Goal: Information Seeking & Learning: Learn about a topic

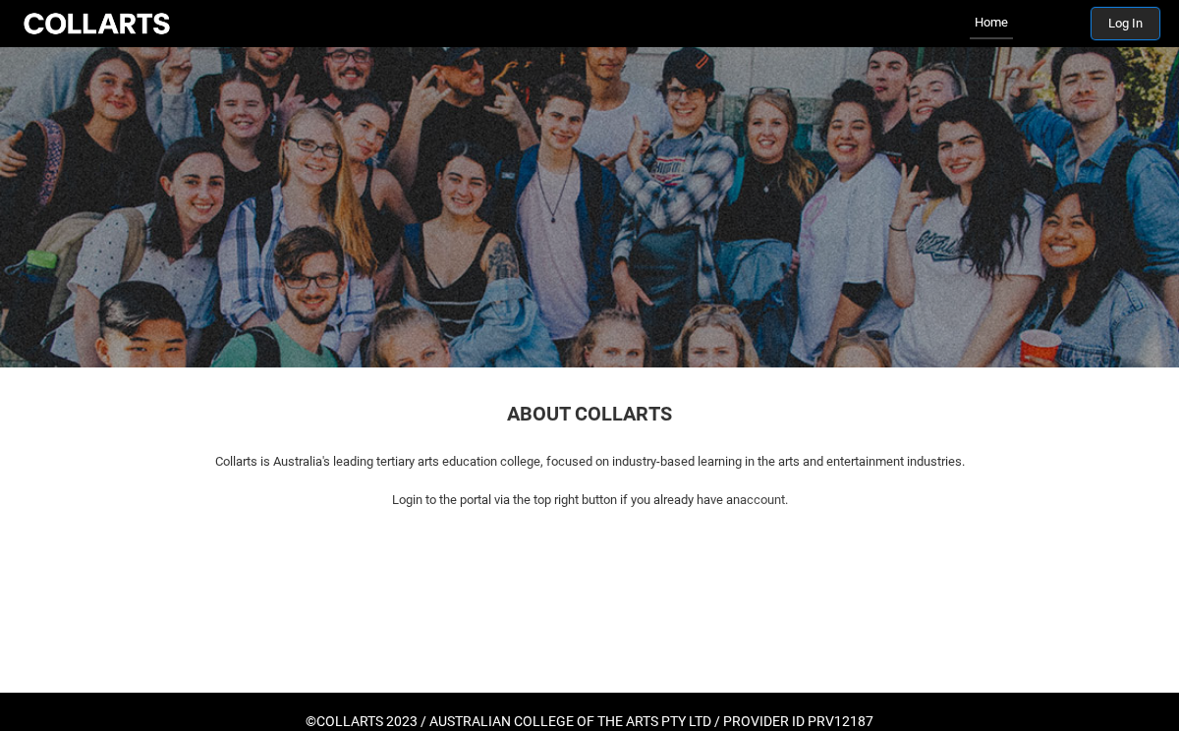
click at [1116, 28] on button "Log In" at bounding box center [1126, 23] width 68 height 31
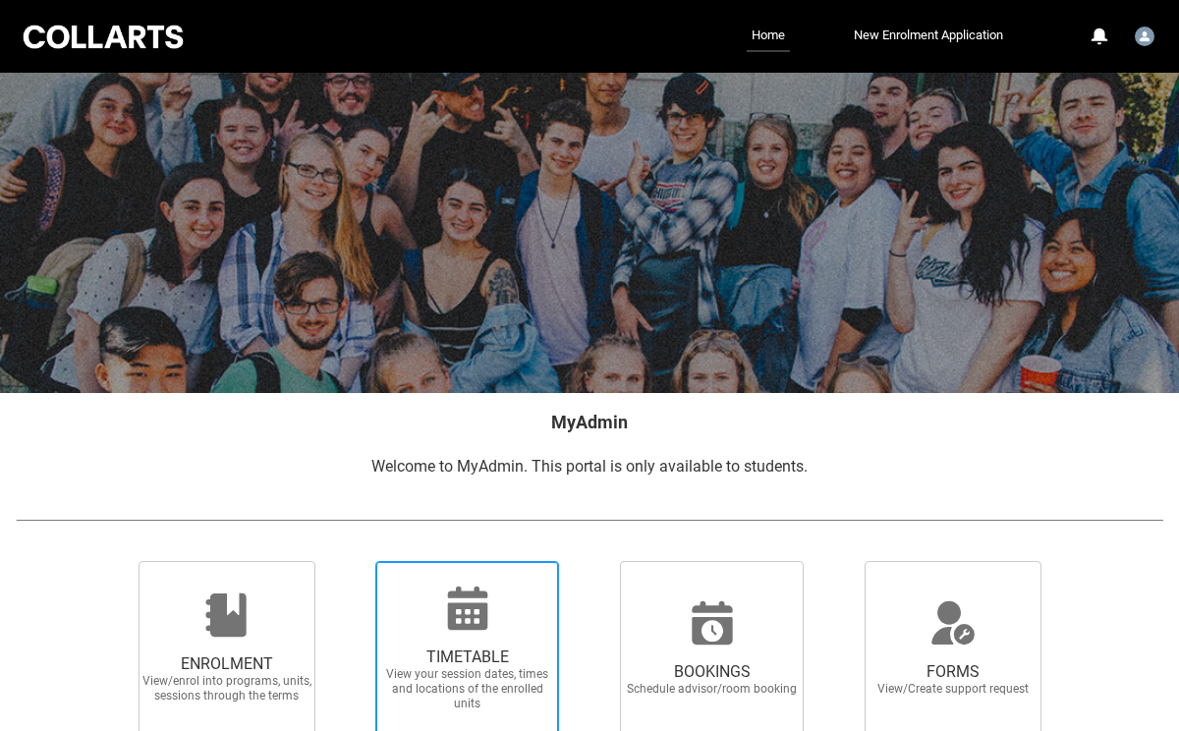
click at [451, 589] on icon at bounding box center [467, 608] width 47 height 47
click at [353, 561] on input "TIMETABLE View your session dates, times and locations of the enrolled units" at bounding box center [352, 560] width 1 height 1
radio input "true"
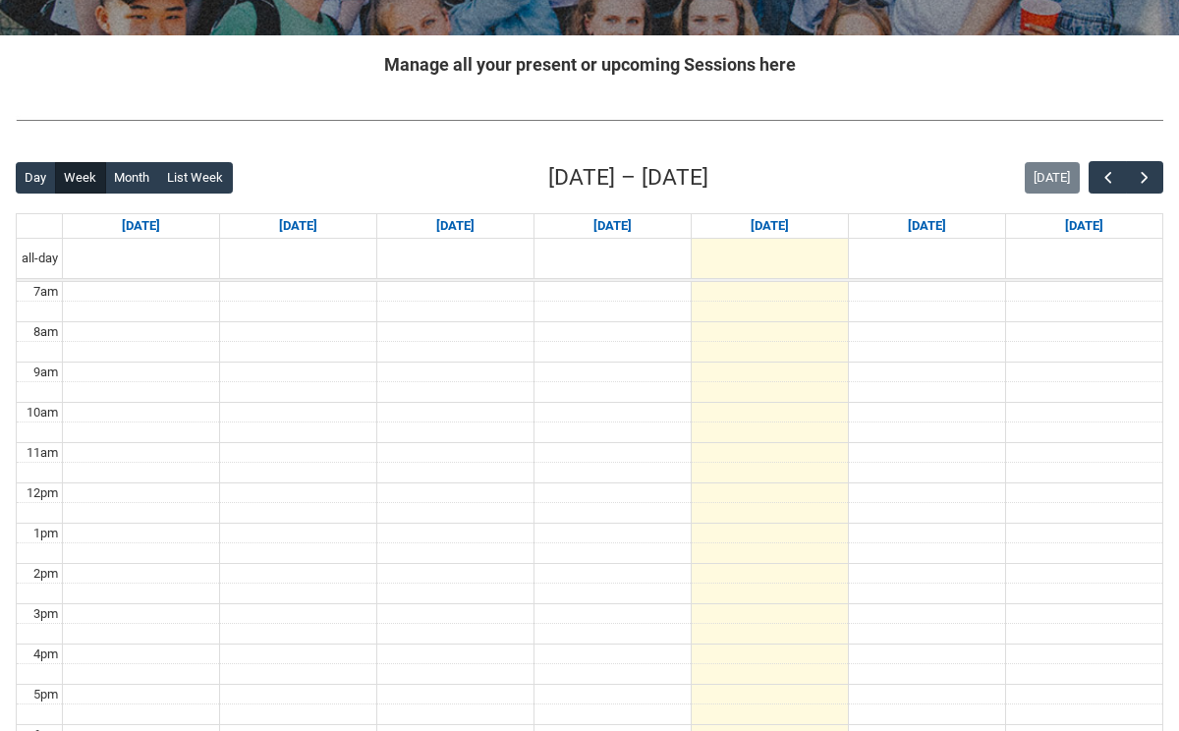
scroll to position [358, 0]
click at [134, 174] on button "Month" at bounding box center [132, 177] width 54 height 31
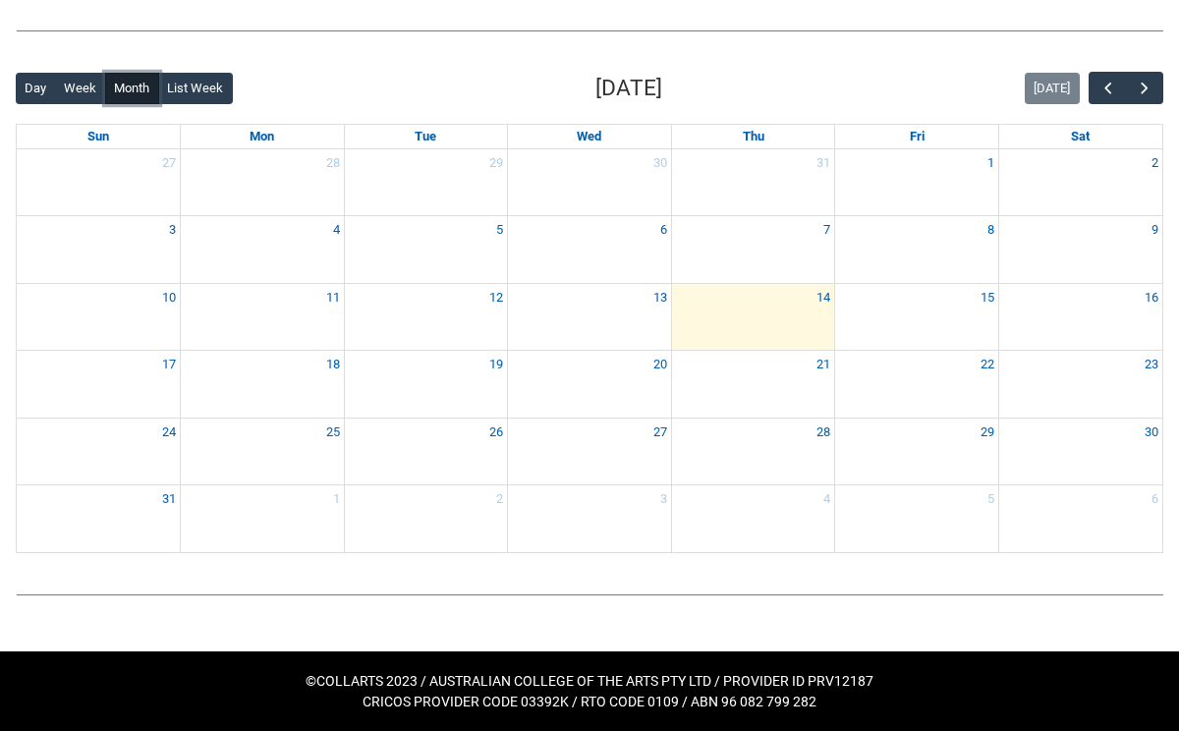
scroll to position [447, 0]
click at [1143, 84] on span "button" at bounding box center [1145, 89] width 20 height 20
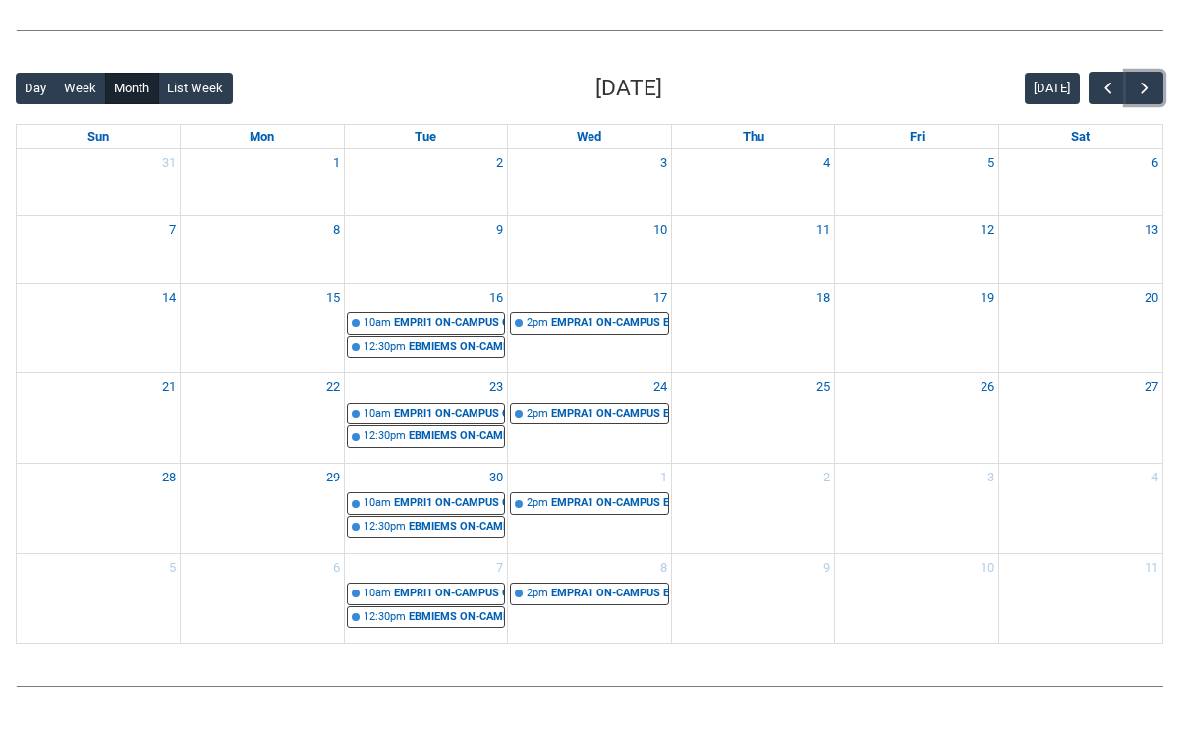
click at [424, 294] on div "16" at bounding box center [426, 298] width 163 height 28
click at [588, 322] on div "EMPRA1 ON-CAMPUS Entertainment Marketing STAGE 1 | Room 104 (Wellington St.) (c…" at bounding box center [609, 323] width 117 height 17
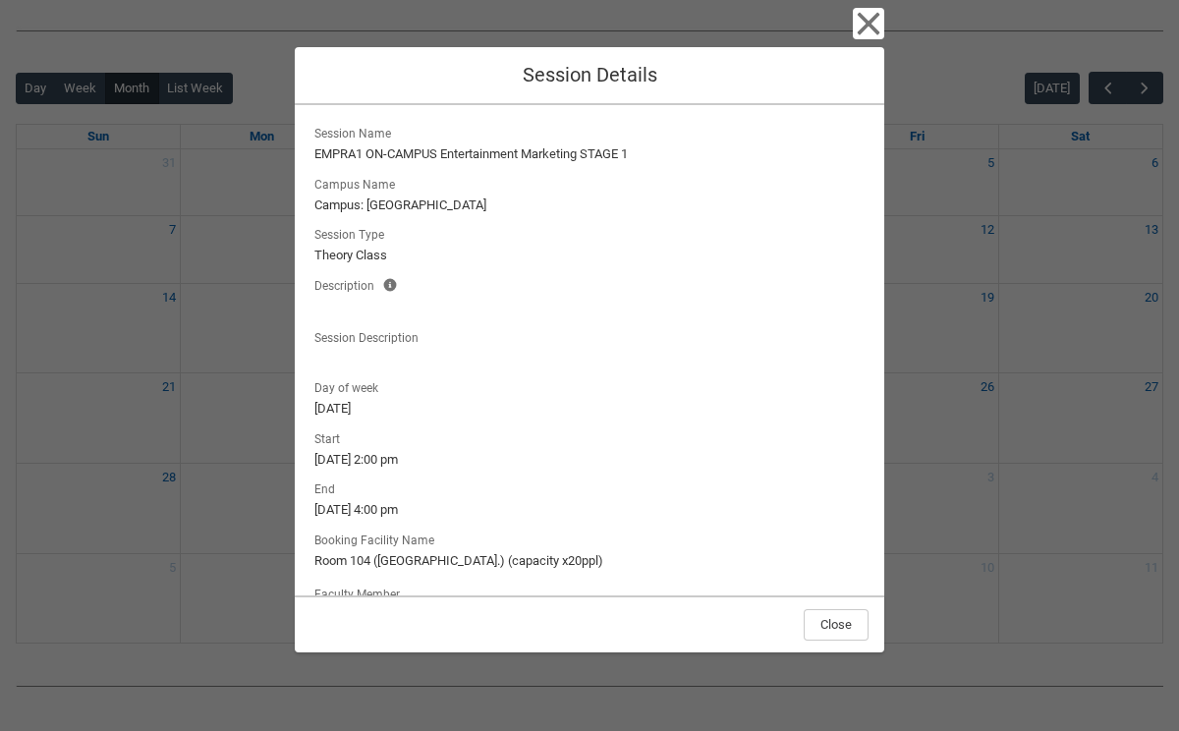
click at [1002, 420] on div "Close Session Details Session Name EMPRA1 ON-CAMPUS Entertainment Marketing STA…" at bounding box center [589, 365] width 1179 height 731
click at [858, 28] on icon "button" at bounding box center [868, 23] width 31 height 31
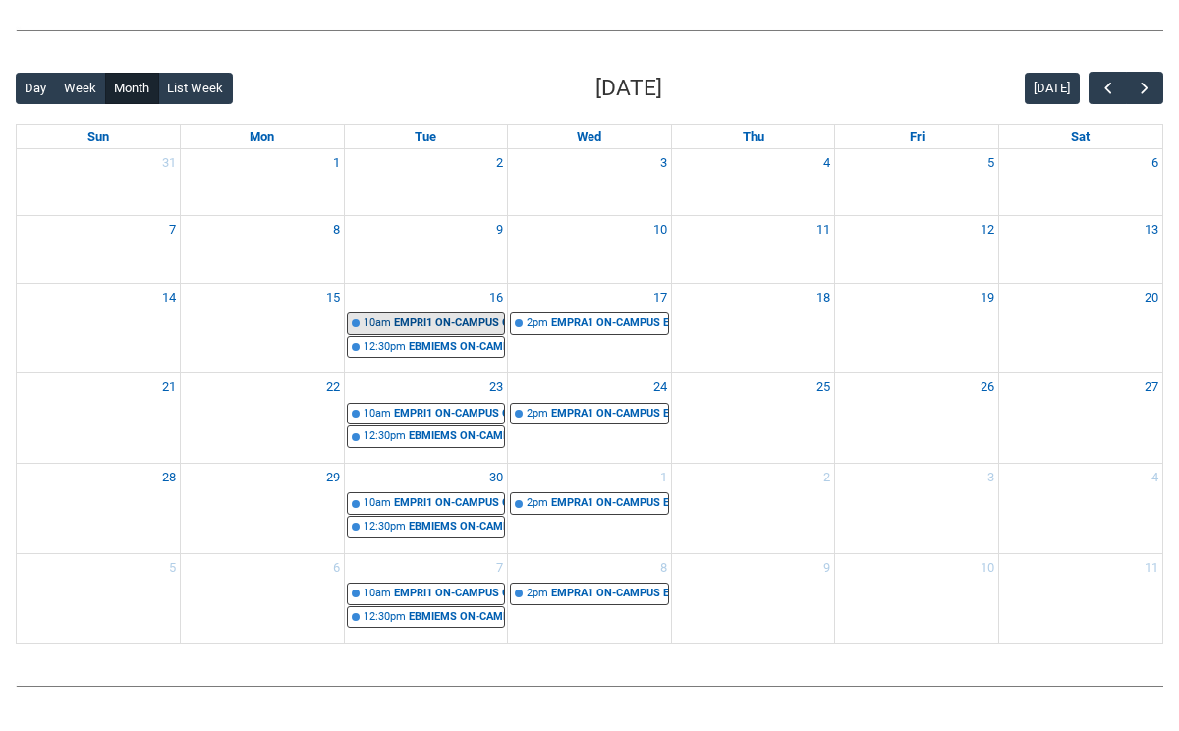
click at [404, 320] on div "EMPRI1 ON-CAMPUS Creative, Culture & Innovation in Entertainment STAGE 1 | Room…" at bounding box center [449, 323] width 111 height 17
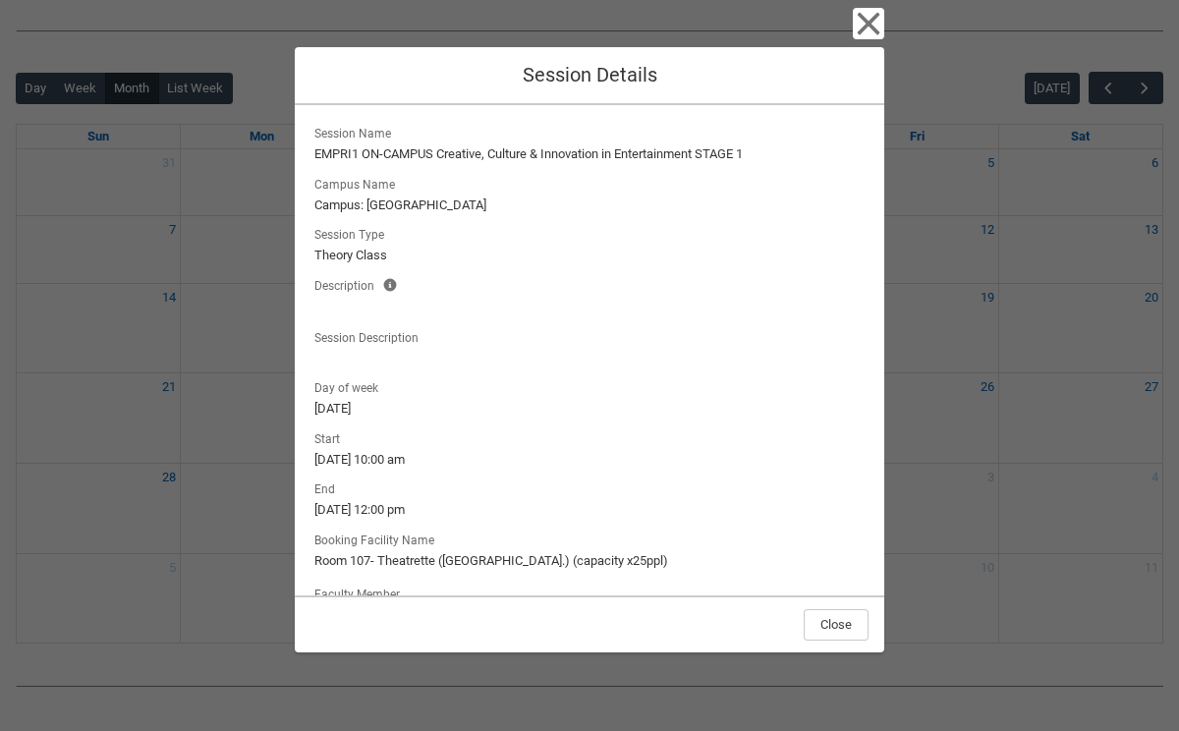
click at [1033, 477] on div "Close Session Details Session Name EMPRI1 ON-CAMPUS Creative, Culture & Innovat…" at bounding box center [589, 365] width 1179 height 731
click at [876, 28] on icon "button" at bounding box center [868, 23] width 31 height 31
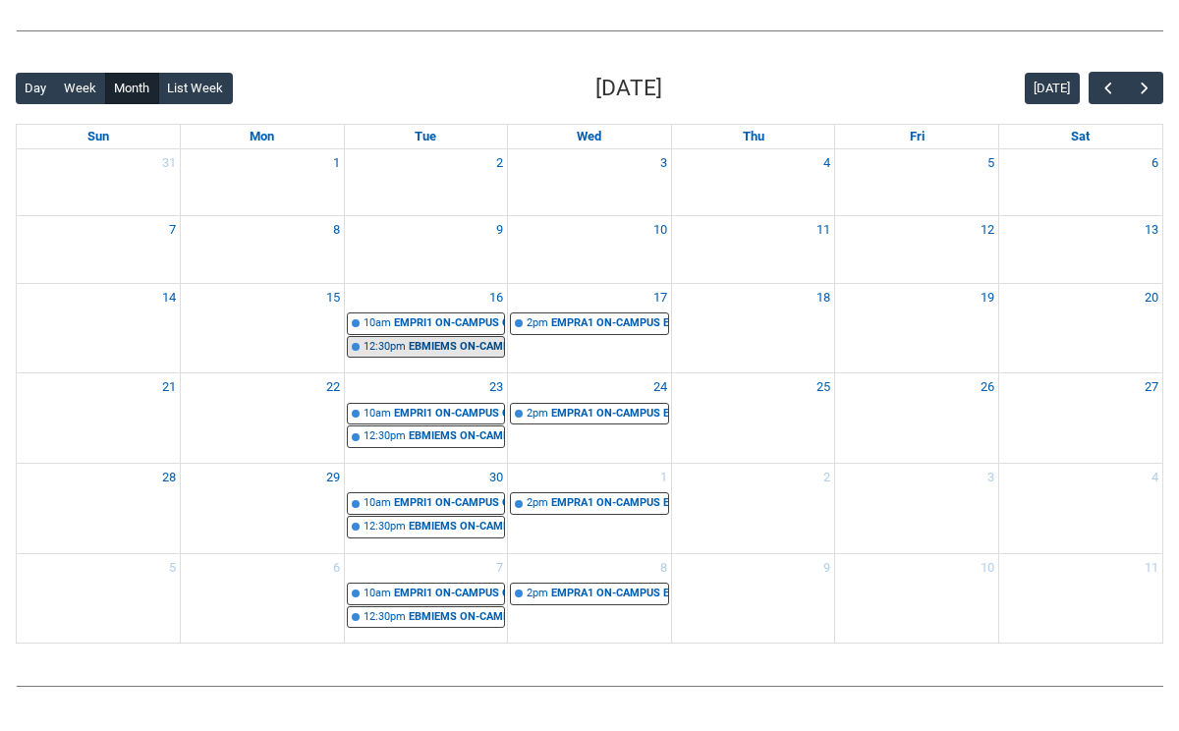
click at [466, 350] on div "EBMIEMS ON-CAMPUS Introduction to Entertainment Management STAGE 1 | Room 101 (…" at bounding box center [457, 347] width 96 height 17
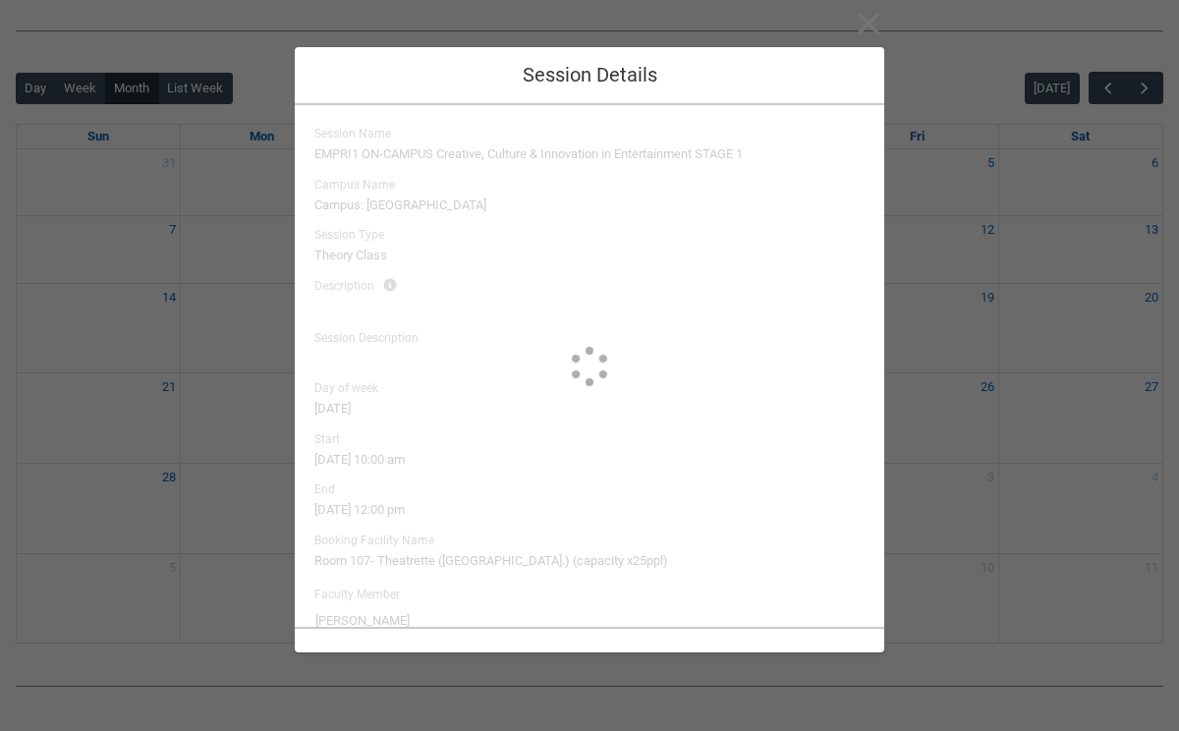
type input "Christine Vincent"
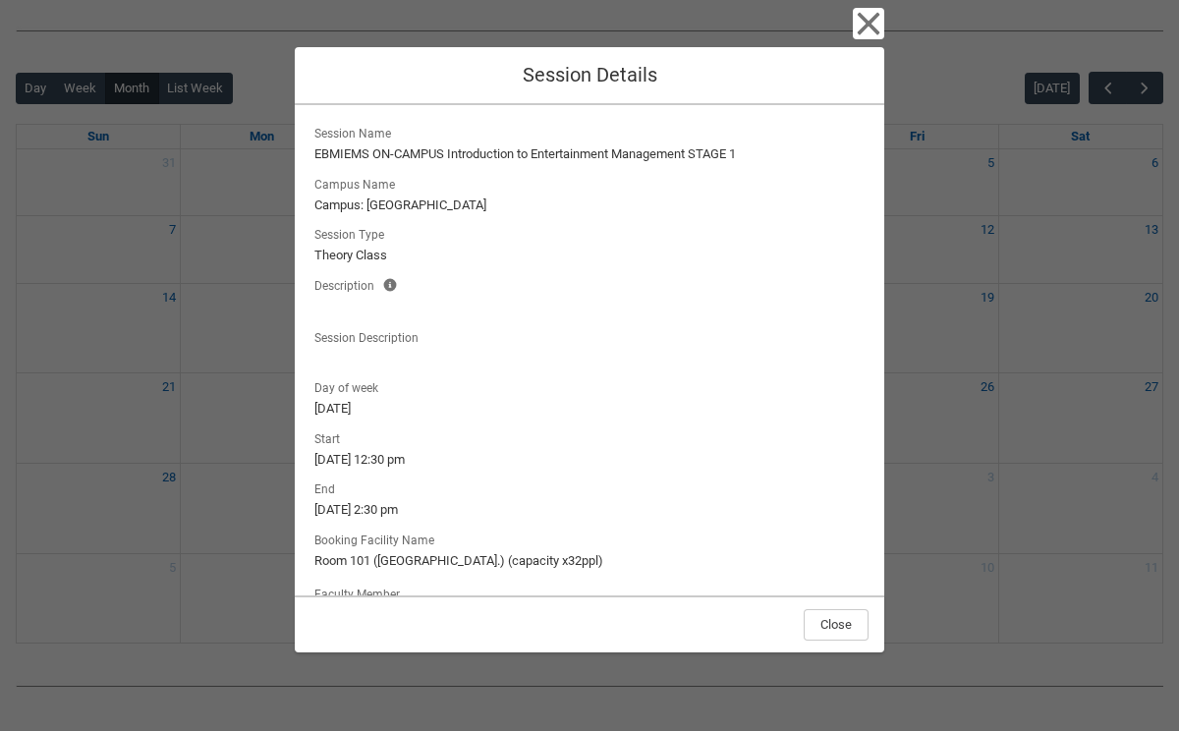
click at [956, 422] on div "Close Session Details Session Name EBMIEMS ON-CAMPUS Introduction to Entertainm…" at bounding box center [589, 365] width 1179 height 731
click at [871, 16] on icon "button" at bounding box center [868, 23] width 31 height 31
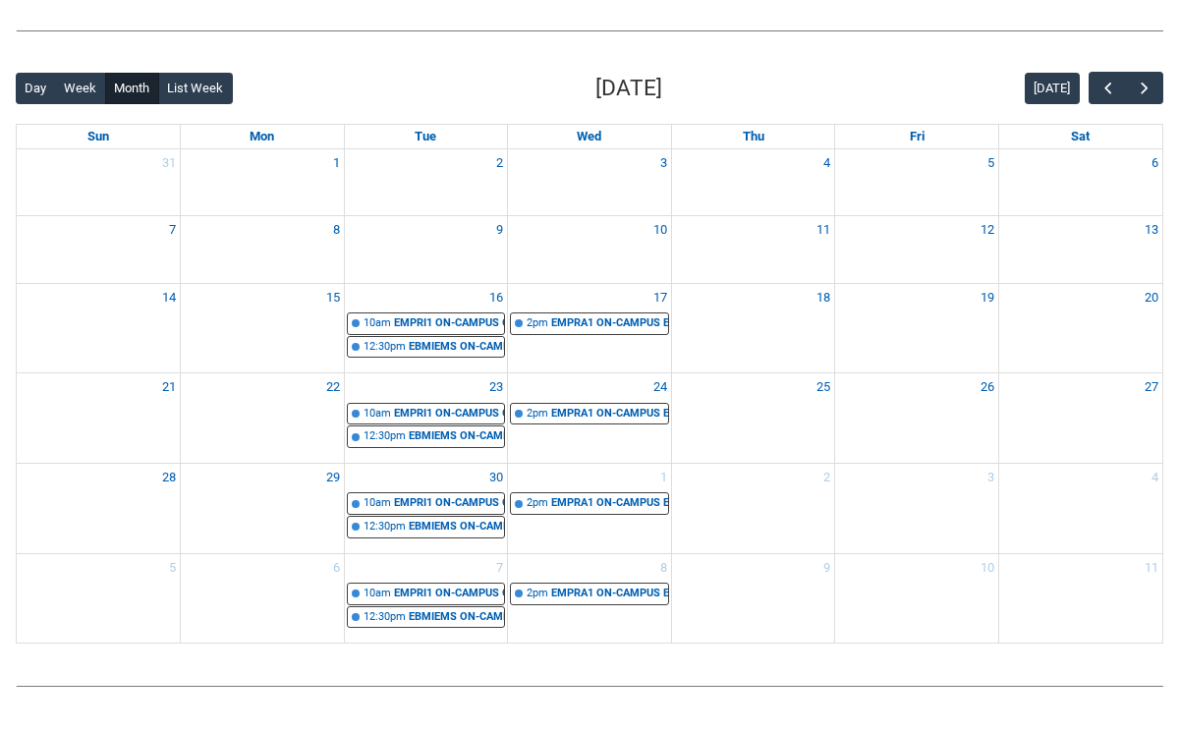
click at [723, 445] on div "25" at bounding box center [753, 417] width 163 height 89
